Goal: Book appointment/travel/reservation

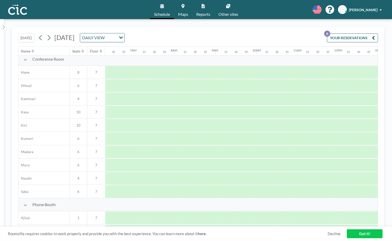
scroll to position [0, 257]
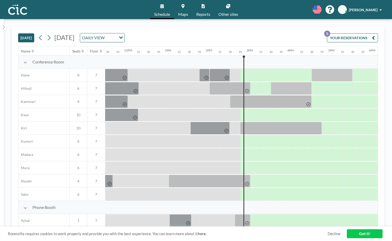
scroll to position [0, 481]
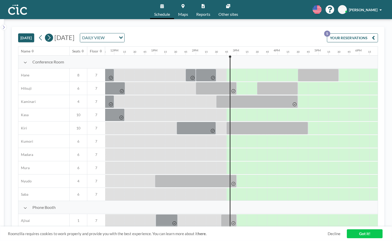
click at [50, 38] on icon at bounding box center [49, 37] width 3 height 5
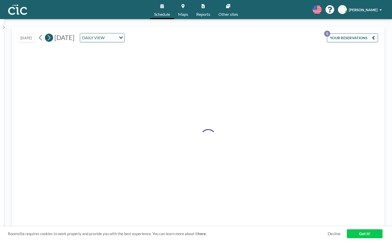
click at [50, 38] on icon at bounding box center [49, 37] width 3 height 5
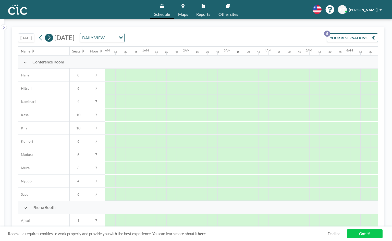
click at [50, 38] on icon at bounding box center [49, 37] width 3 height 5
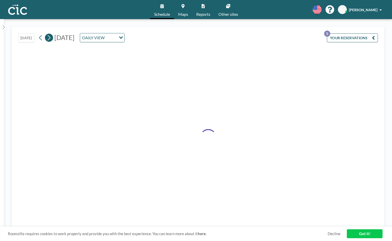
click at [50, 38] on icon at bounding box center [49, 37] width 3 height 5
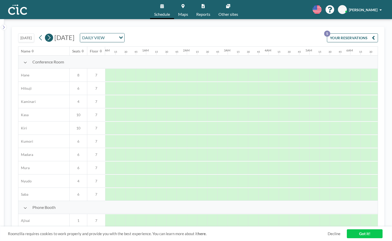
click at [50, 38] on icon at bounding box center [49, 37] width 3 height 5
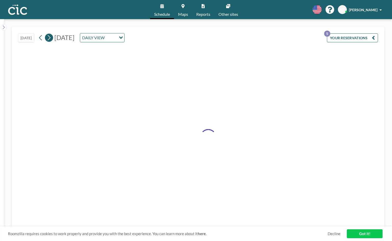
click at [50, 38] on icon at bounding box center [49, 37] width 3 height 5
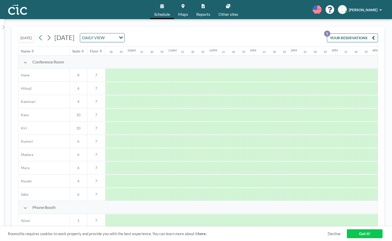
scroll to position [0, 388]
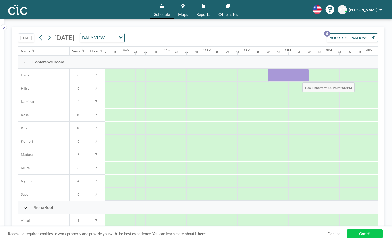
drag, startPoint x: 270, startPoint y: 77, endPoint x: 298, endPoint y: 79, distance: 28.3
click at [298, 79] on div at bounding box center [288, 75] width 41 height 13
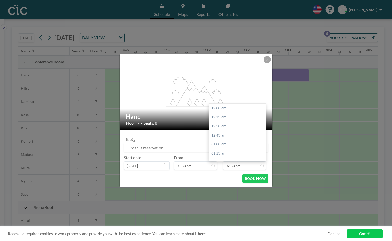
scroll to position [526, 0]
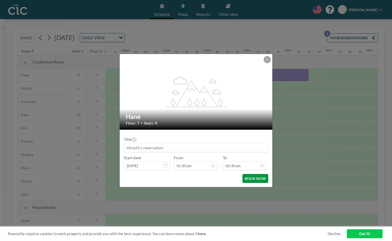
click at [251, 141] on button "BOOK NOW" at bounding box center [255, 178] width 26 height 9
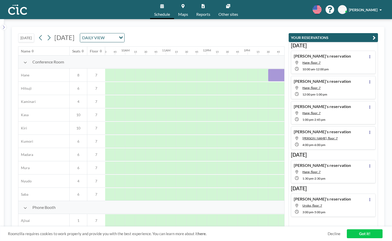
click at [337, 65] on div "[PERSON_NAME]'s reservation [PERSON_NAME], floor: 7 10:00 AM - 12:00 PM" at bounding box center [333, 62] width 85 height 23
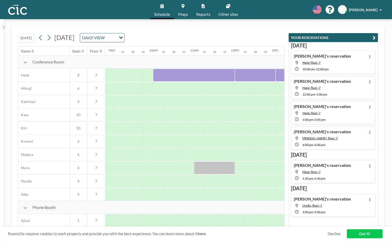
scroll to position [0, 398]
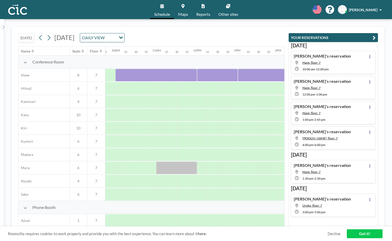
click at [335, 141] on div "[PERSON_NAME]'s reservation [PERSON_NAME], floor: 7 1:30 PM - 2:30 PM" at bounding box center [333, 171] width 85 height 23
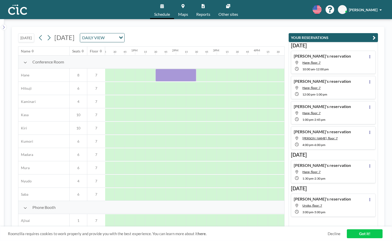
scroll to position [0, 540]
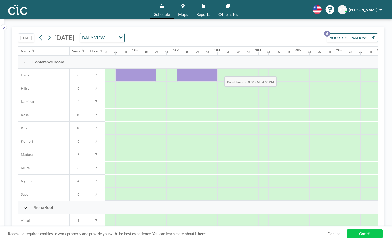
drag, startPoint x: 180, startPoint y: 69, endPoint x: 215, endPoint y: 73, distance: 35.6
click at [215, 73] on div at bounding box center [196, 75] width 41 height 13
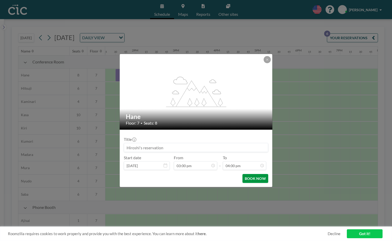
scroll to position [0, 0]
click at [246, 141] on button "BOOK NOW" at bounding box center [255, 178] width 26 height 9
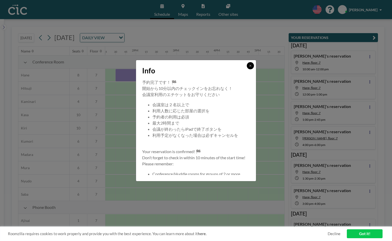
click at [250, 64] on icon at bounding box center [250, 65] width 3 height 3
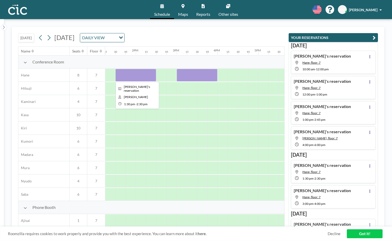
drag, startPoint x: 129, startPoint y: 73, endPoint x: 127, endPoint y: 78, distance: 4.6
click at [127, 78] on div at bounding box center [135, 75] width 41 height 13
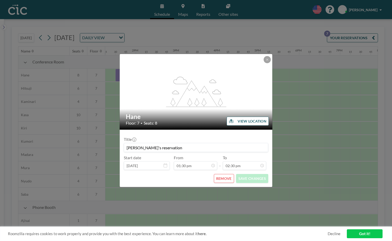
scroll to position [526, 0]
click at [222, 141] on button "REMOVE" at bounding box center [224, 178] width 20 height 9
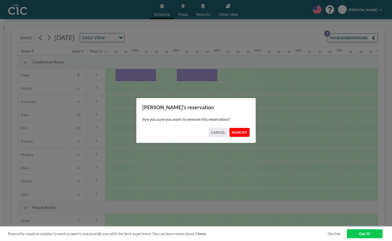
click at [234, 132] on button "REMOVE" at bounding box center [239, 132] width 20 height 9
